Goal: Task Accomplishment & Management: Manage account settings

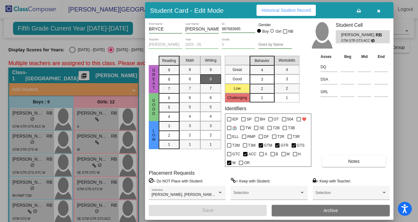
scroll to position [58, 0]
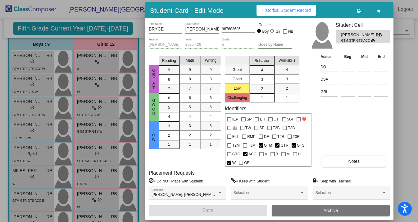
click at [378, 11] on icon "button" at bounding box center [378, 11] width 3 height 4
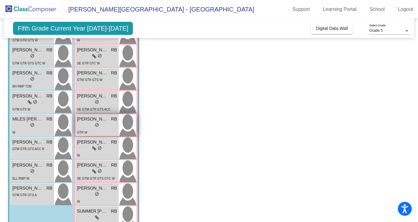
scroll to position [136, 0]
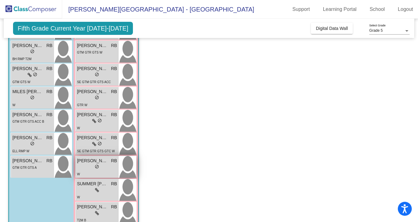
click at [91, 168] on div "lock do_not_disturb_alt" at bounding box center [97, 167] width 40 height 7
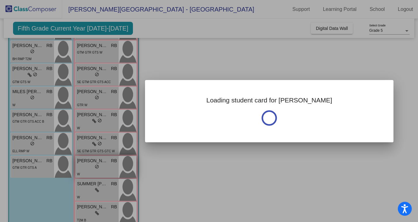
click at [91, 168] on div at bounding box center [209, 111] width 418 height 222
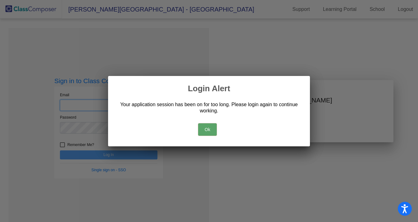
type input "[EMAIL_ADDRESS][DOMAIN_NAME]"
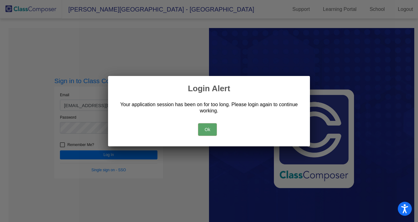
click at [207, 128] on button "Ok" at bounding box center [207, 129] width 19 height 12
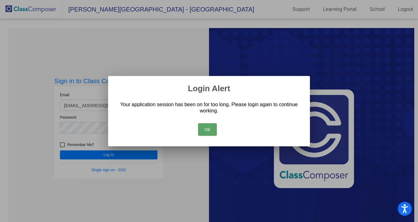
click at [210, 130] on button "Ok" at bounding box center [207, 129] width 19 height 12
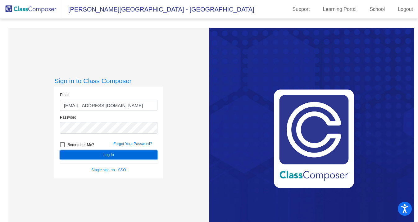
click at [128, 157] on button "Log In" at bounding box center [109, 154] width 98 height 9
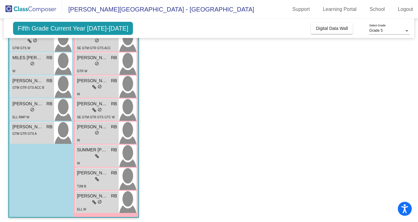
scroll to position [170, 0]
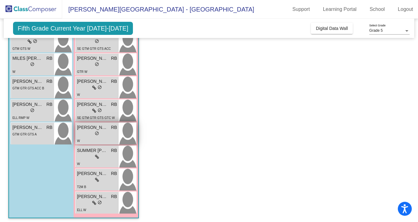
click at [91, 133] on div "lock do_not_disturb_alt" at bounding box center [97, 134] width 40 height 7
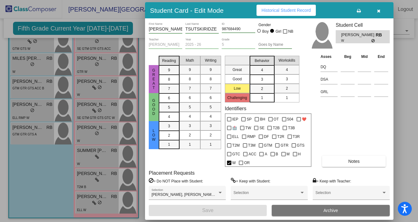
click at [378, 10] on icon "button" at bounding box center [378, 11] width 3 height 4
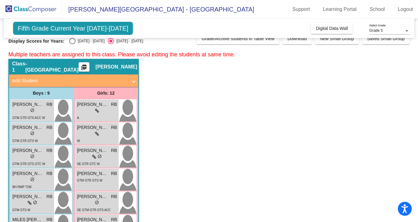
scroll to position [0, 0]
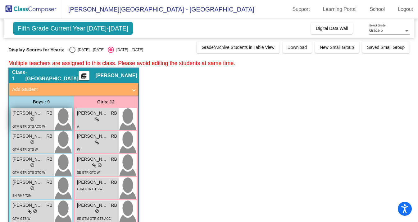
click at [42, 124] on div "GTM GTR GTS ACC W" at bounding box center [28, 126] width 33 height 7
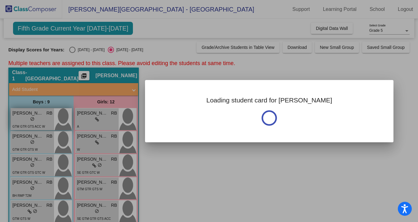
click at [42, 124] on div at bounding box center [209, 111] width 418 height 222
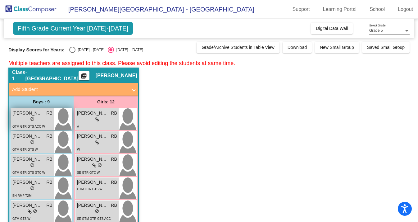
click at [34, 118] on span "do_not_disturb_alt" at bounding box center [32, 119] width 4 height 4
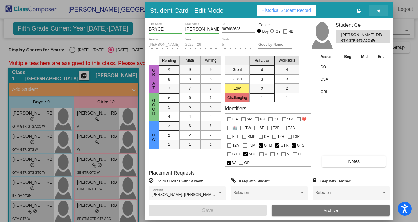
click at [379, 11] on icon "button" at bounding box center [378, 11] width 3 height 4
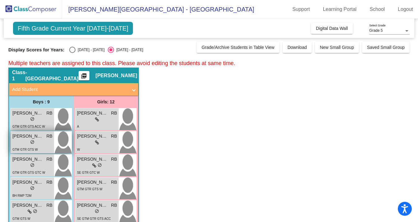
click at [33, 138] on span "[PERSON_NAME]" at bounding box center [27, 136] width 31 height 7
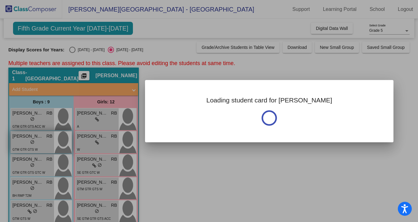
click at [33, 138] on div at bounding box center [209, 111] width 418 height 222
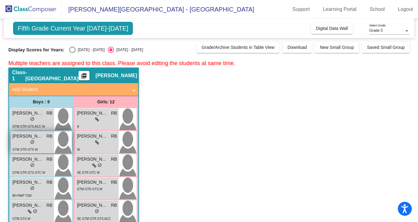
click at [33, 138] on span "[PERSON_NAME]" at bounding box center [27, 136] width 31 height 7
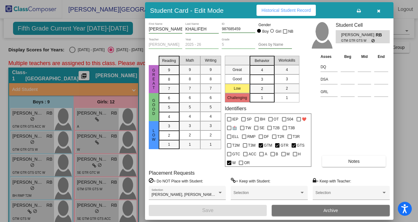
click at [379, 11] on icon "button" at bounding box center [378, 11] width 3 height 4
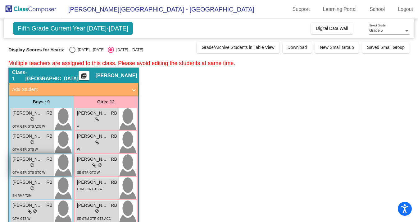
click at [23, 169] on div "GTM GTR GTS GTC W" at bounding box center [28, 172] width 33 height 7
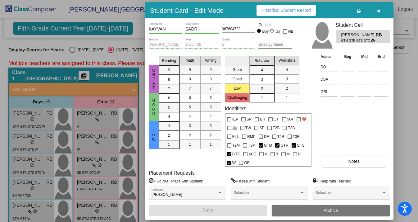
click at [377, 11] on icon "button" at bounding box center [378, 11] width 3 height 4
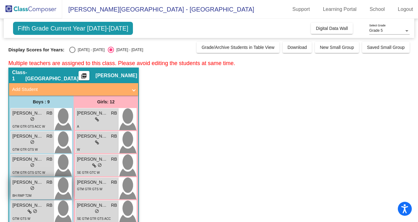
click at [29, 183] on span "[PERSON_NAME]" at bounding box center [27, 182] width 31 height 7
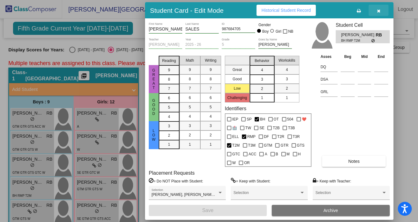
click at [379, 11] on icon "button" at bounding box center [378, 11] width 3 height 4
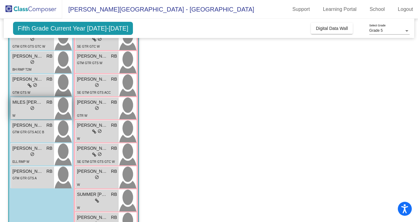
scroll to position [126, 0]
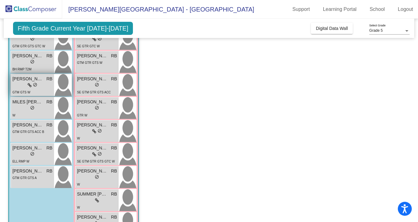
click at [36, 91] on div "GTM GTS W" at bounding box center [32, 92] width 40 height 7
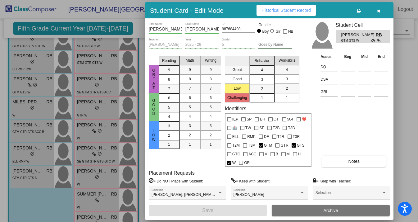
click at [380, 9] on icon "button" at bounding box center [378, 11] width 3 height 4
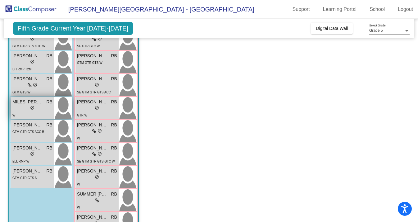
click at [31, 114] on div "W" at bounding box center [32, 115] width 40 height 7
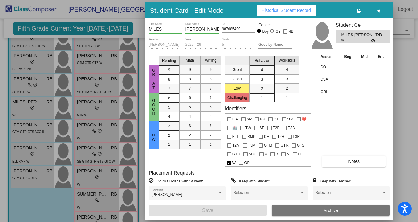
click at [378, 10] on icon "button" at bounding box center [378, 11] width 3 height 4
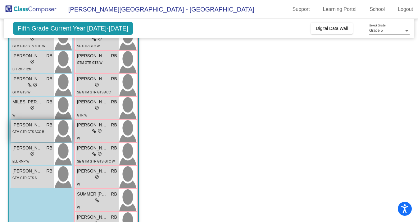
click at [34, 137] on div "[PERSON_NAME] [PERSON_NAME] lock do_not_disturb_alt GTM GTR GTS ACC B" at bounding box center [32, 131] width 43 height 22
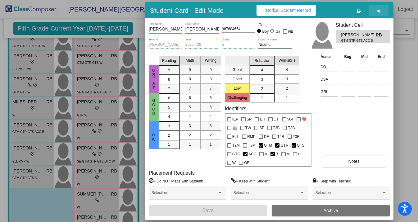
click at [380, 9] on icon "button" at bounding box center [378, 11] width 3 height 4
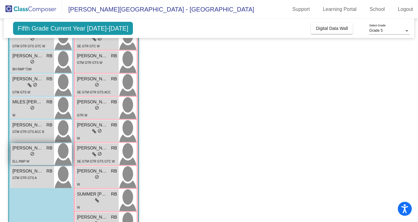
click at [21, 152] on div "lock do_not_disturb_alt" at bounding box center [32, 154] width 40 height 7
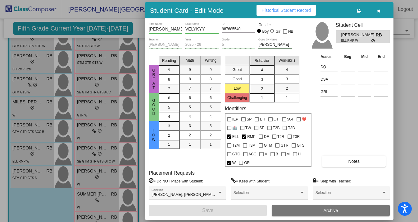
click at [381, 10] on icon "button" at bounding box center [378, 11] width 3 height 4
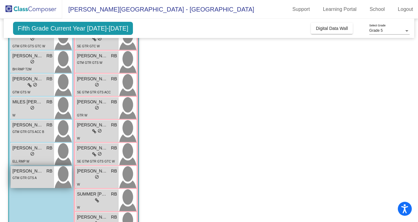
click at [39, 176] on div "GTM GTR GTS A" at bounding box center [32, 177] width 40 height 7
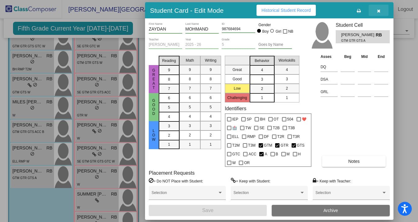
click at [378, 12] on icon "button" at bounding box center [378, 11] width 3 height 4
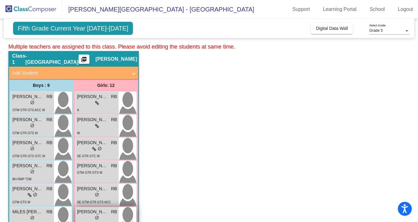
scroll to position [16, 0]
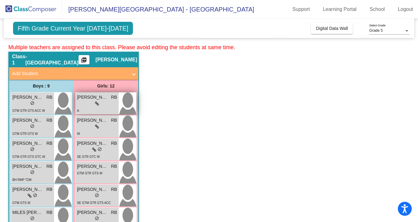
click at [94, 103] on div "lock do_not_disturb_alt" at bounding box center [97, 103] width 40 height 7
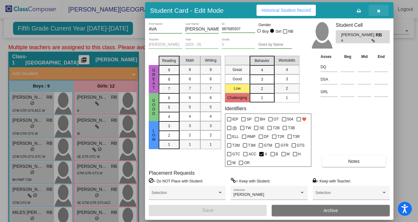
click at [378, 11] on icon "button" at bounding box center [378, 11] width 3 height 4
